Goal: Find specific page/section: Find specific page/section

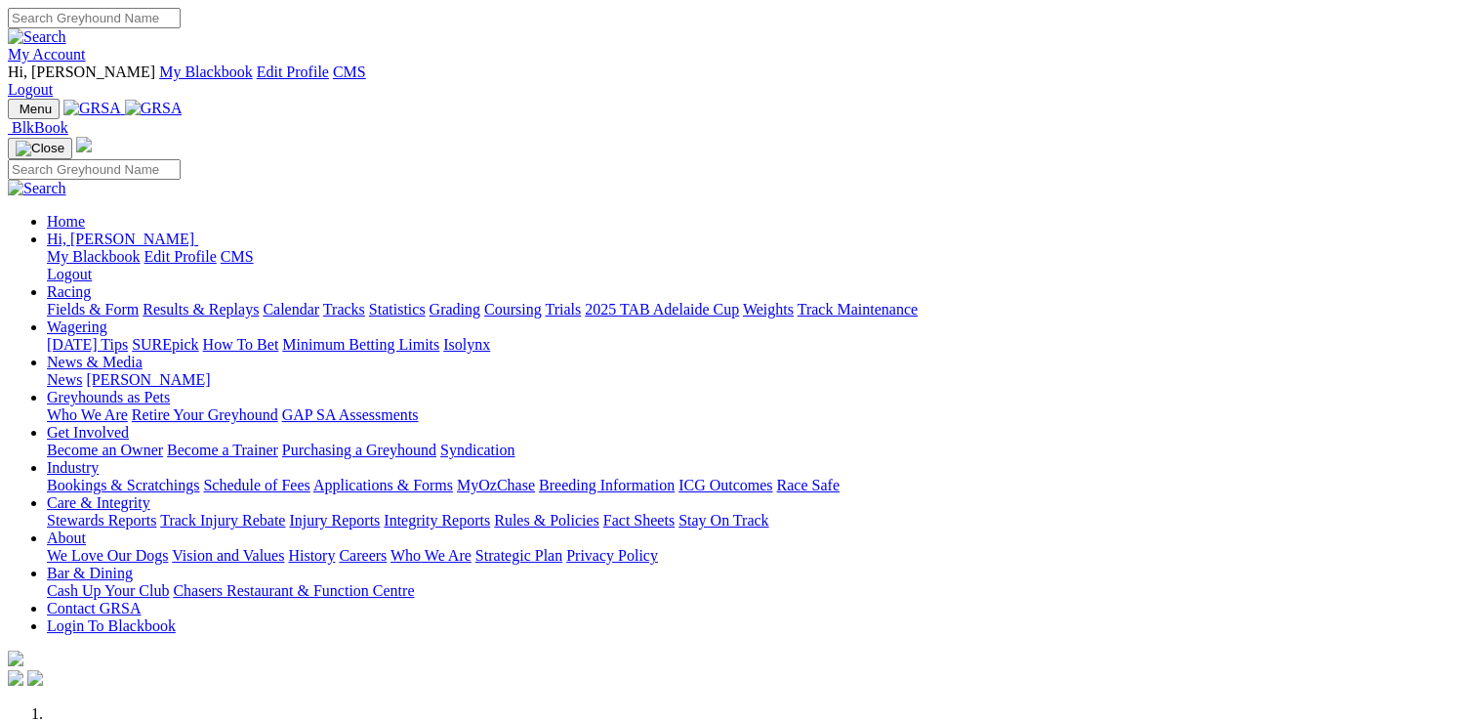
click at [156, 512] on link "Stewards Reports" at bounding box center [101, 520] width 109 height 17
